Goal: Find specific page/section: Find specific page/section

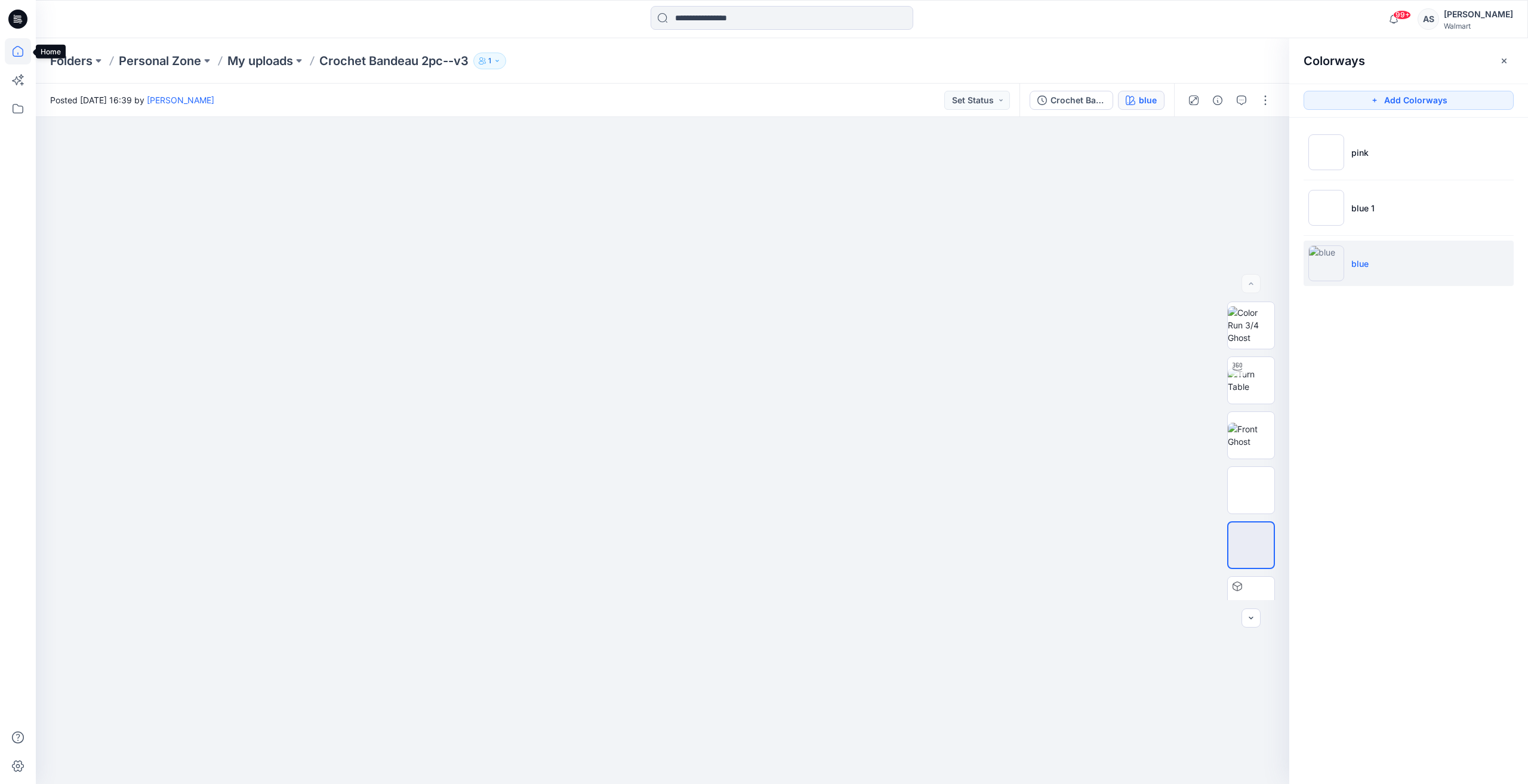
click at [14, 43] on icon at bounding box center [17, 51] width 26 height 26
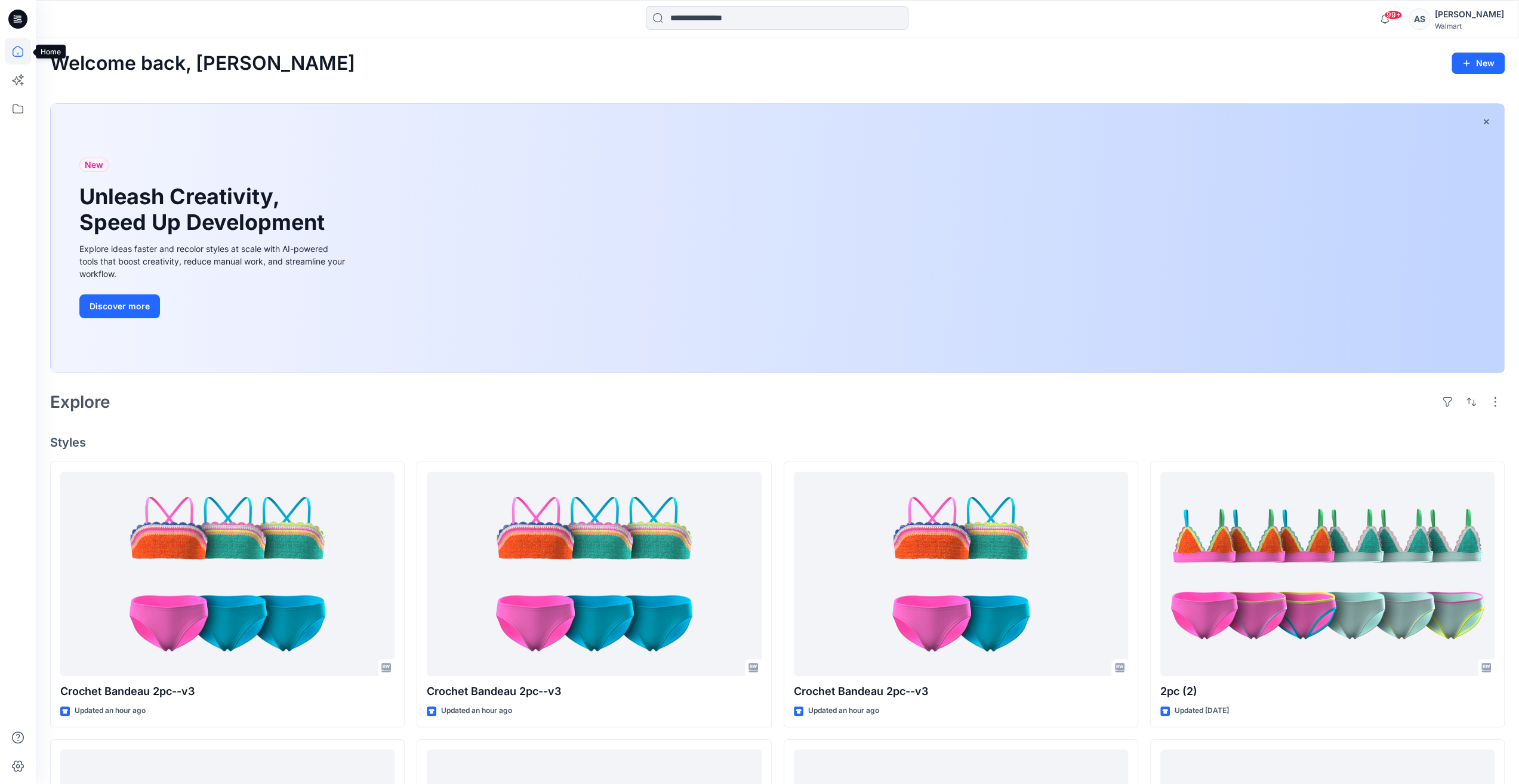
click at [16, 53] on icon at bounding box center [17, 51] width 26 height 26
click at [11, 102] on icon at bounding box center [17, 108] width 26 height 26
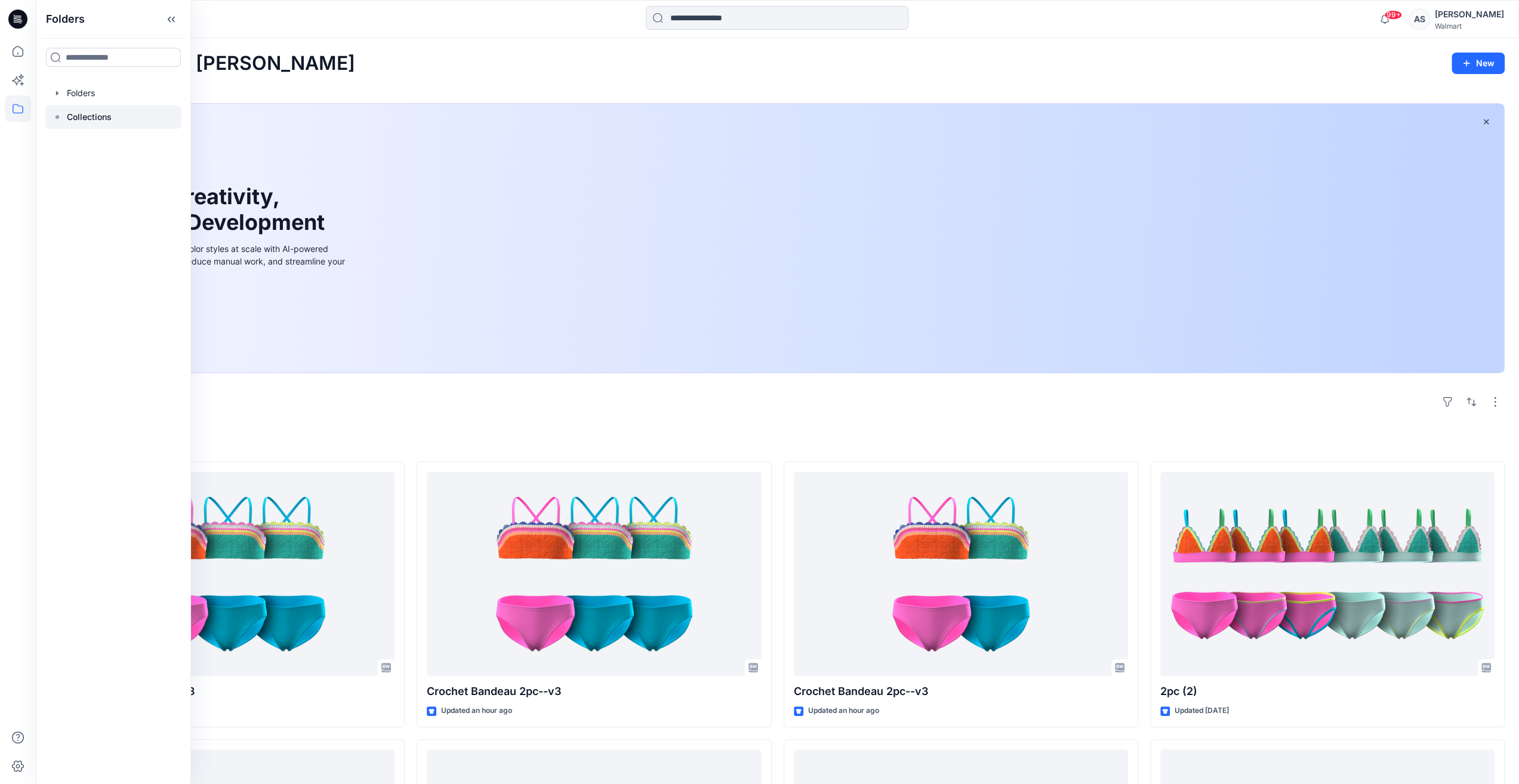
click at [85, 116] on p "Collections" at bounding box center [89, 116] width 45 height 14
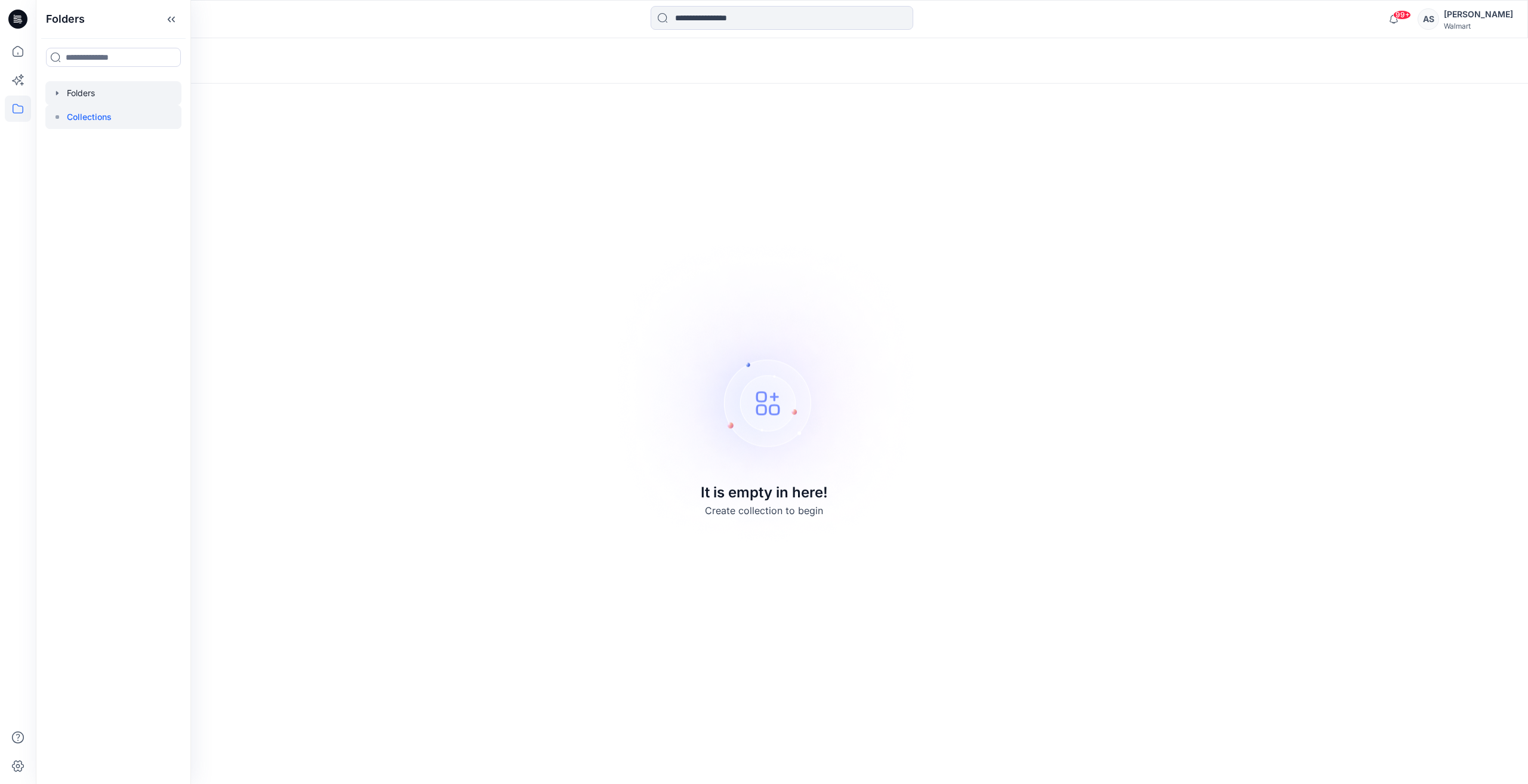
click at [85, 92] on div at bounding box center [113, 92] width 136 height 24
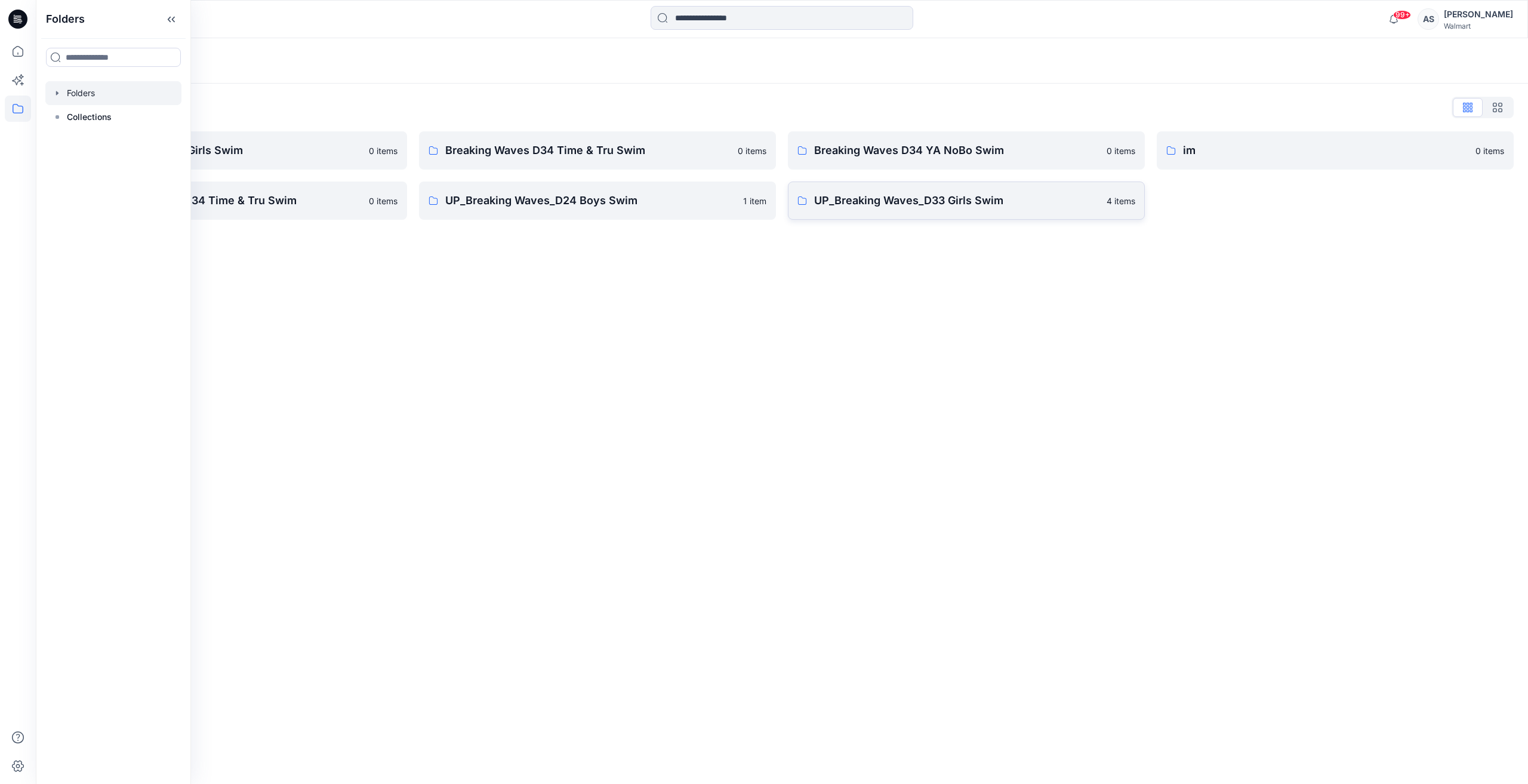
click at [902, 199] on p "UP_Breaking Waves_D33 Girls Swim" at bounding box center [956, 200] width 285 height 16
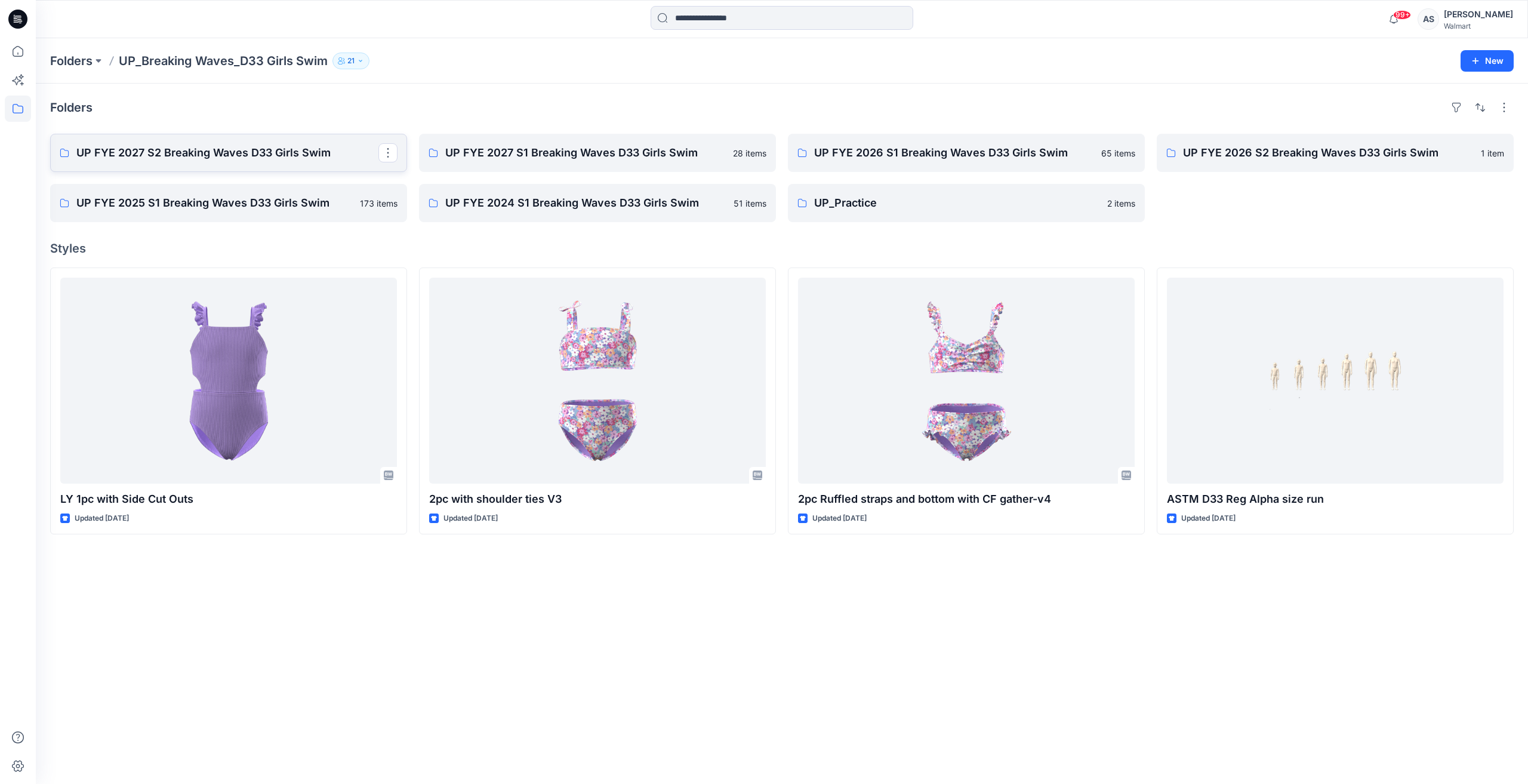
click at [306, 141] on link "UP FYE 2027 S2 Breaking Waves D33 Girls Swim" at bounding box center [228, 153] width 357 height 38
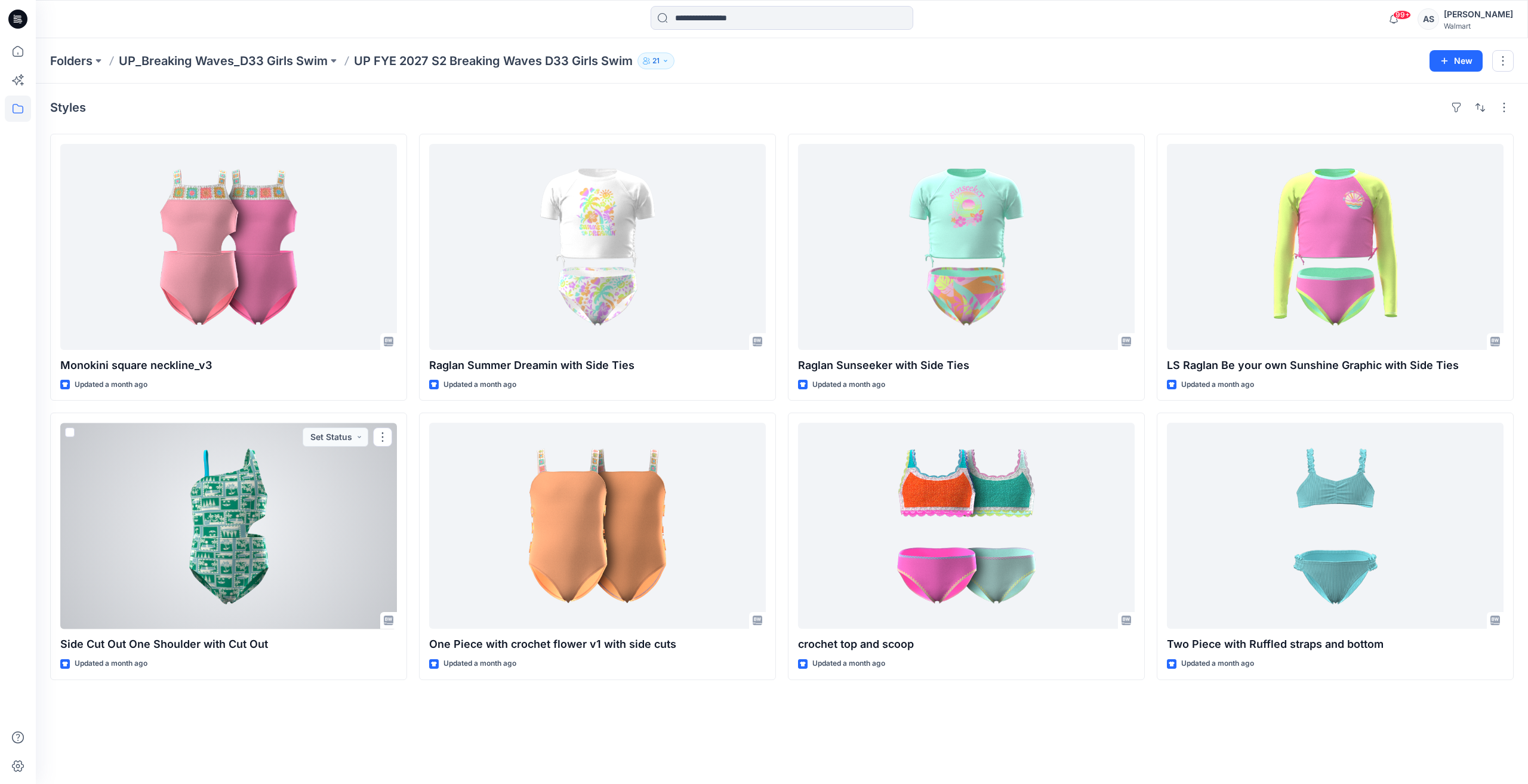
click at [253, 533] on div at bounding box center [229, 526] width 336 height 206
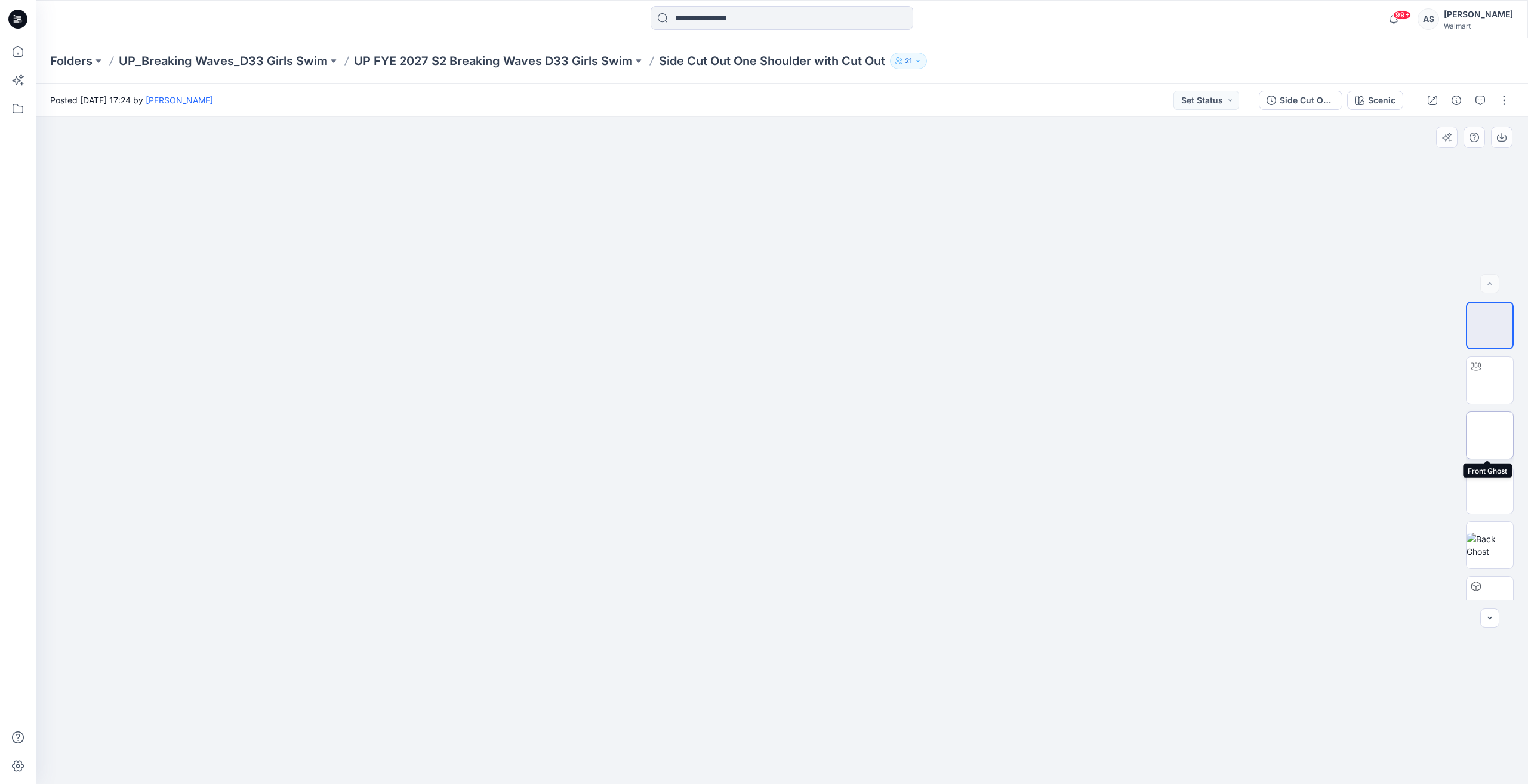
click at [1490, 435] on img at bounding box center [1490, 435] width 0 height 0
click at [1512, 136] on button "button" at bounding box center [1502, 137] width 21 height 21
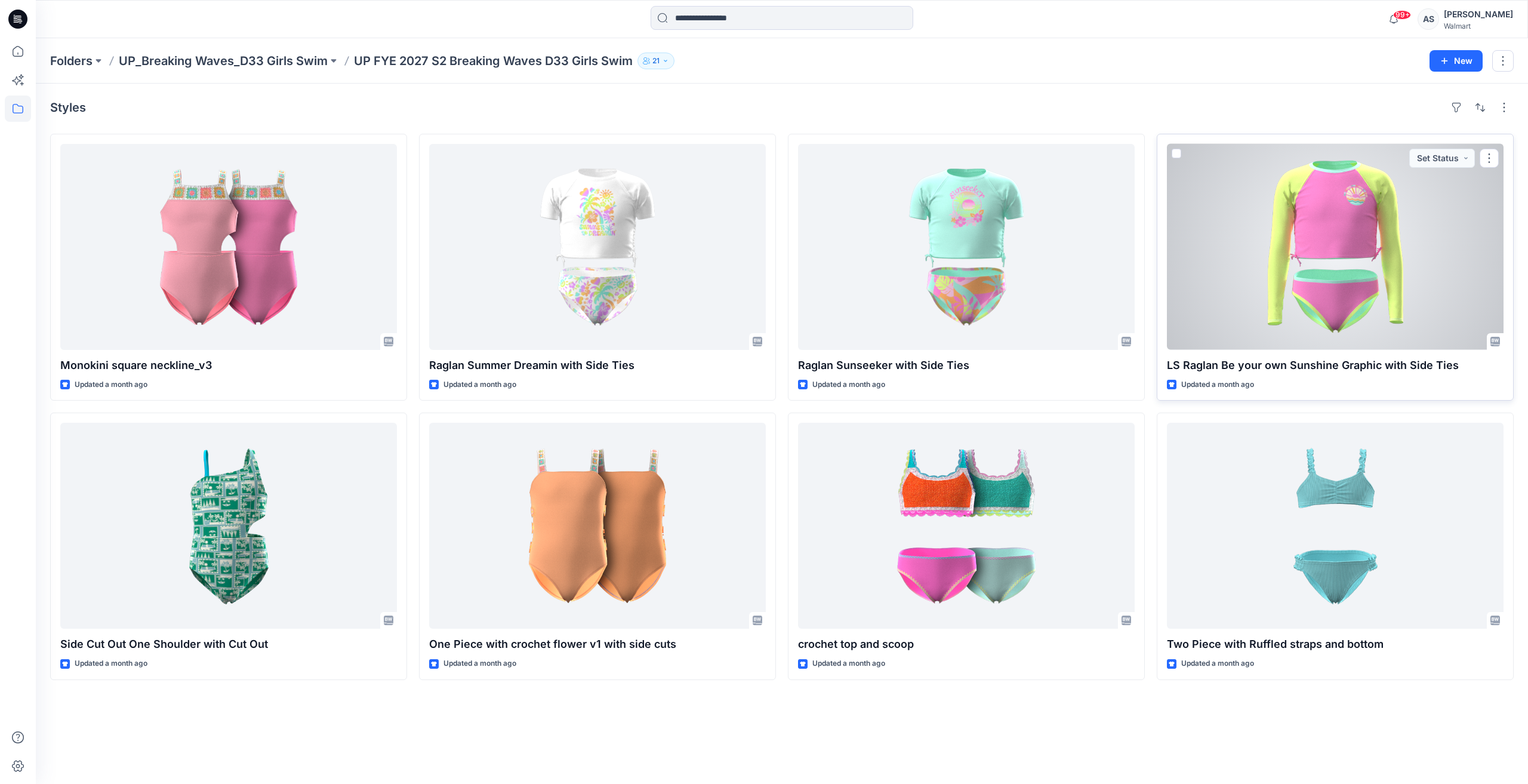
click at [1403, 297] on div at bounding box center [1335, 247] width 336 height 206
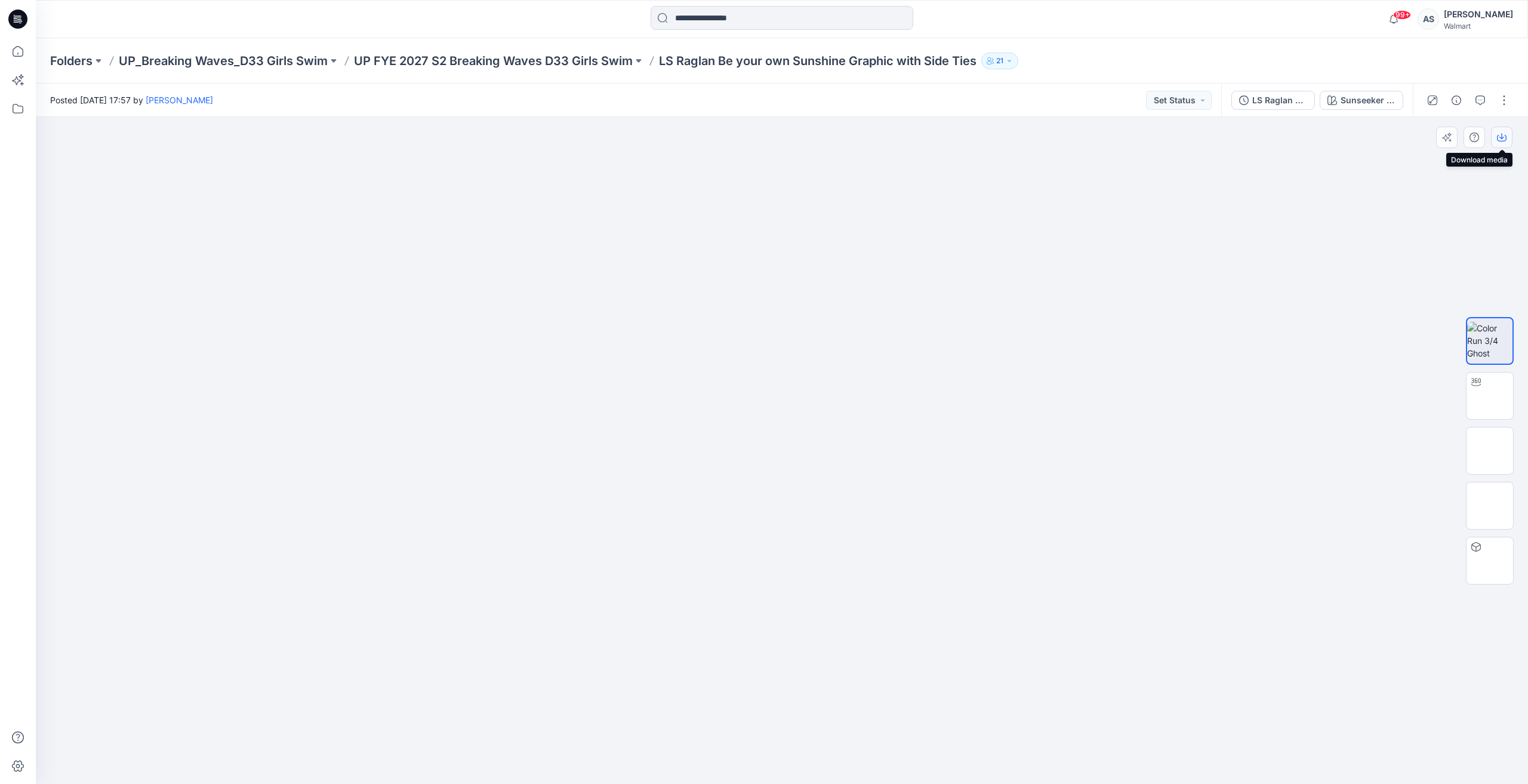
click at [1504, 133] on icon "button" at bounding box center [1502, 137] width 10 height 10
